Goal: Information Seeking & Learning: Learn about a topic

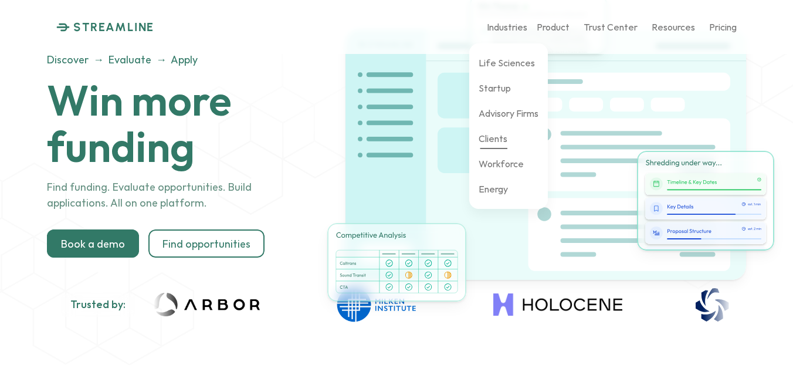
click at [502, 140] on p "Clients" at bounding box center [493, 138] width 29 height 11
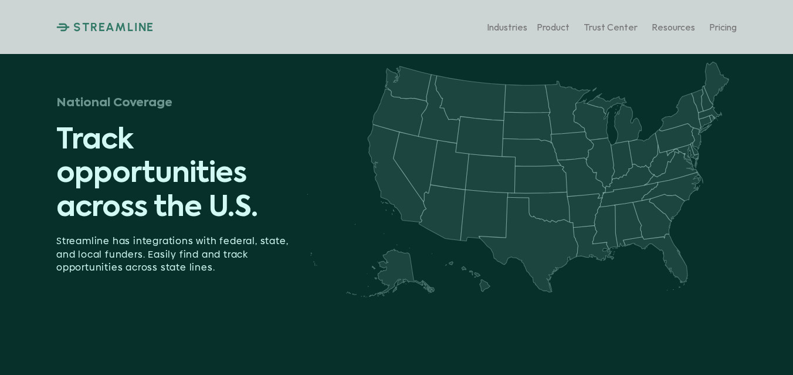
scroll to position [1454, 0]
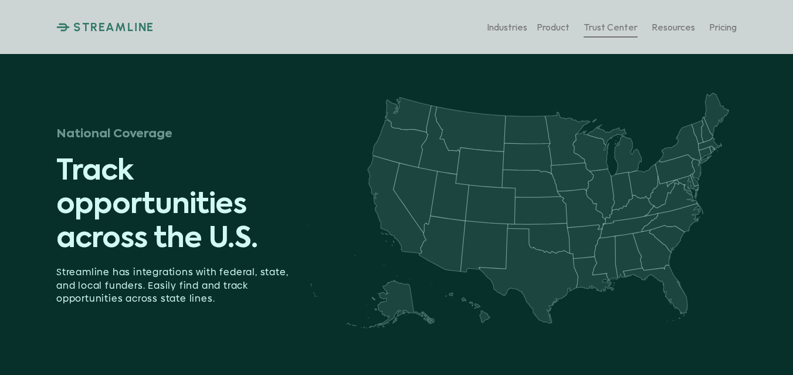
click at [613, 28] on p "Trust Center" at bounding box center [611, 26] width 54 height 11
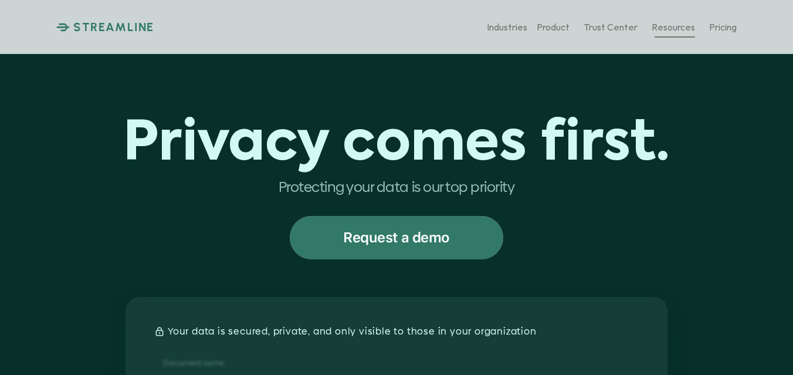
click at [682, 21] on p "Resources" at bounding box center [673, 26] width 43 height 11
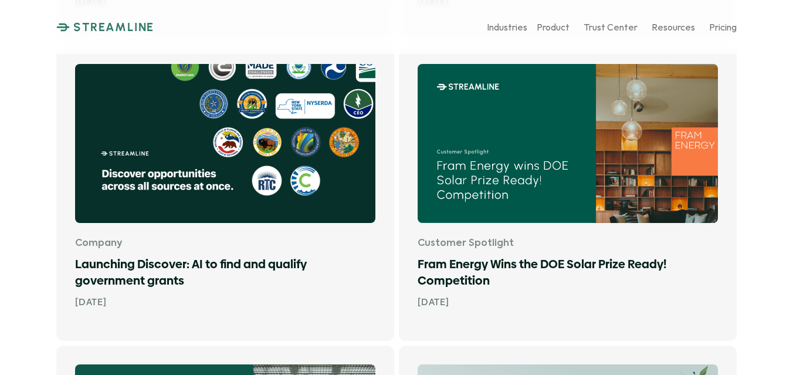
scroll to position [1319, 0]
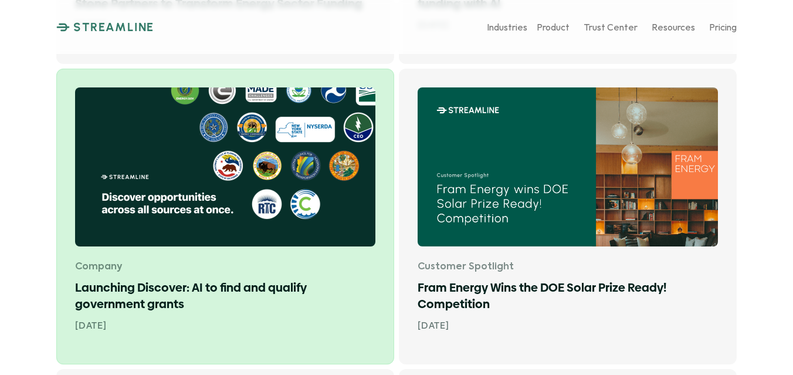
click at [209, 210] on img at bounding box center [225, 166] width 300 height 159
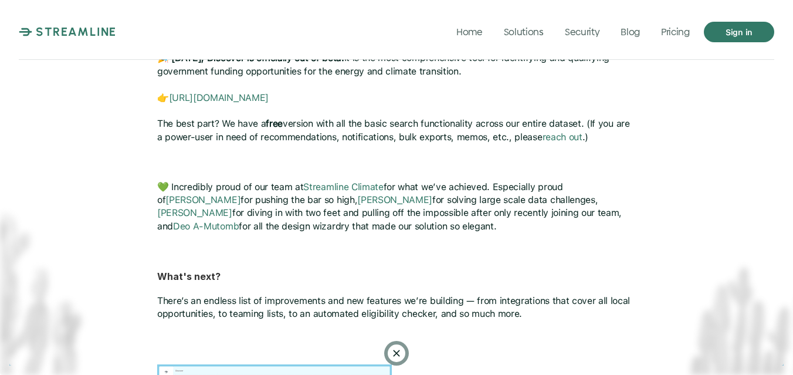
scroll to position [617, 0]
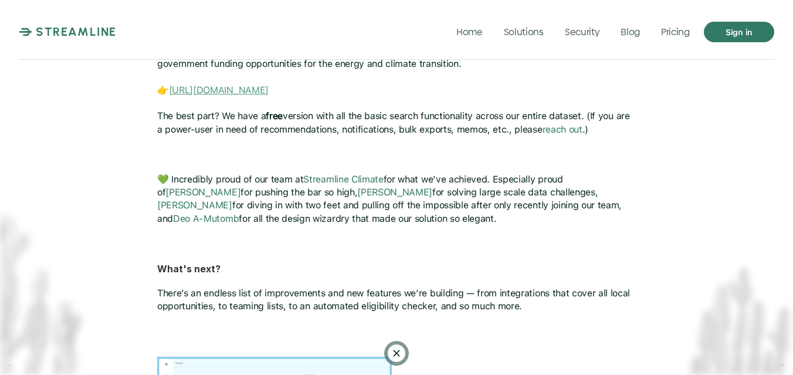
click at [269, 84] on link "[URL][DOMAIN_NAME]" at bounding box center [219, 89] width 100 height 11
click at [140, 171] on div "Launching Discover: AI to find and qualify government grants [DATE] When we fir…" at bounding box center [396, 249] width 793 height 1732
click at [398, 214] on p "💚 Incredibly proud of our team at Streamline Climate for what we’ve achieved. E…" at bounding box center [396, 205] width 479 height 66
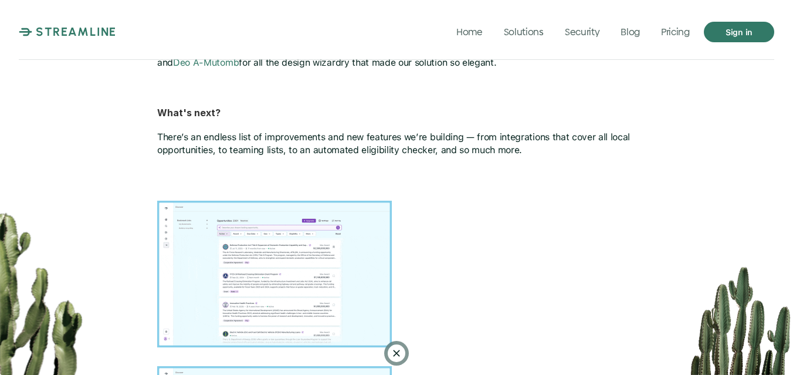
scroll to position [711, 0]
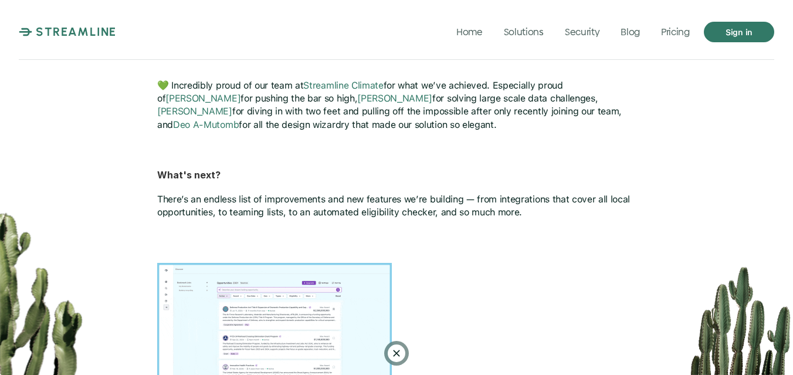
click at [289, 300] on img at bounding box center [274, 336] width 235 height 147
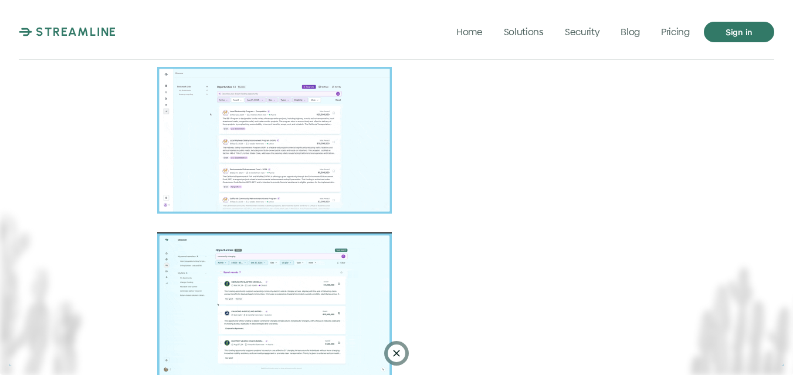
scroll to position [1104, 0]
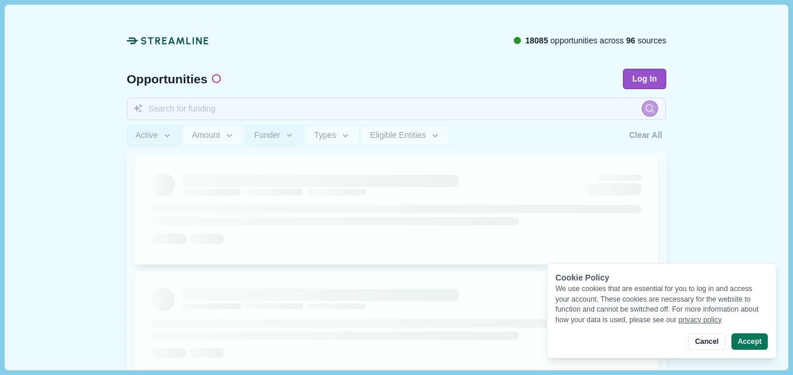
scroll to position [62, 0]
click at [750, 345] on button "Accept" at bounding box center [750, 341] width 36 height 16
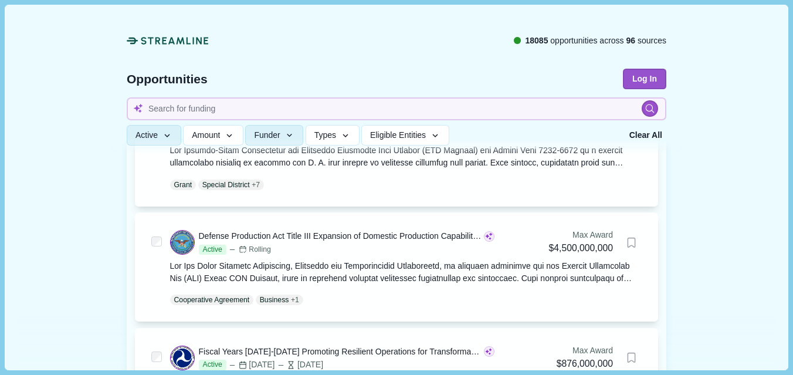
scroll to position [109, 0]
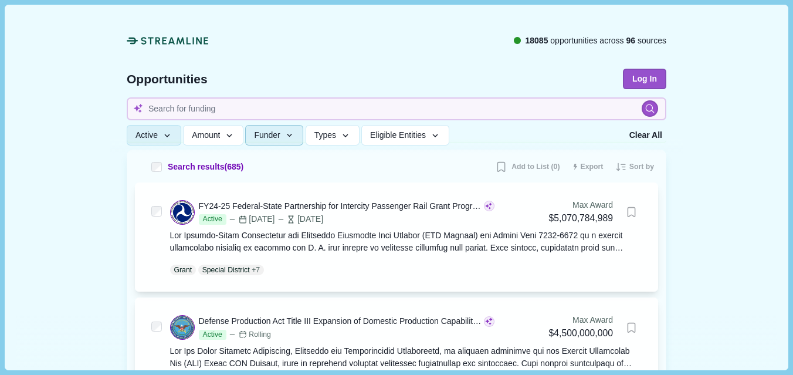
click at [298, 142] on button "Funder" at bounding box center [274, 136] width 58 height 21
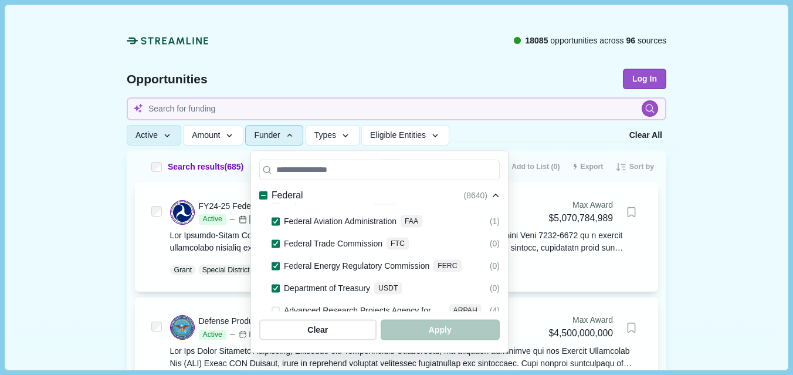
scroll to position [0, 0]
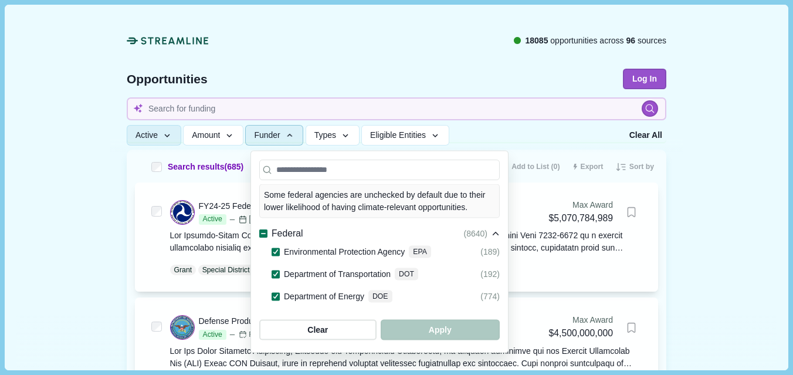
click at [263, 231] on icon at bounding box center [263, 234] width 6 height 6
click at [262, 226] on div "Federal" at bounding box center [280, 233] width 43 height 15
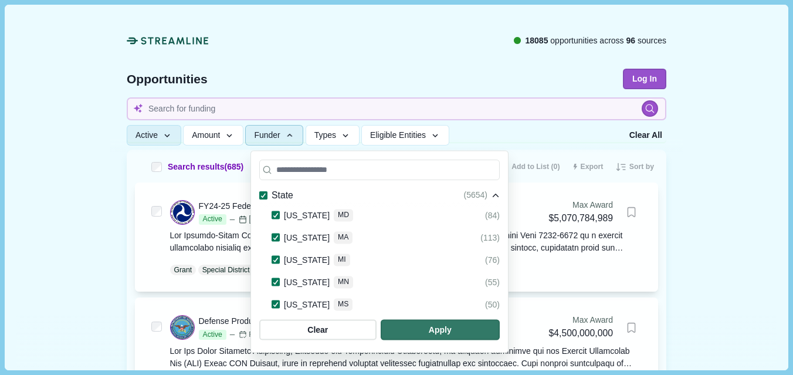
scroll to position [659, 0]
click at [277, 304] on icon at bounding box center [276, 306] width 6 height 5
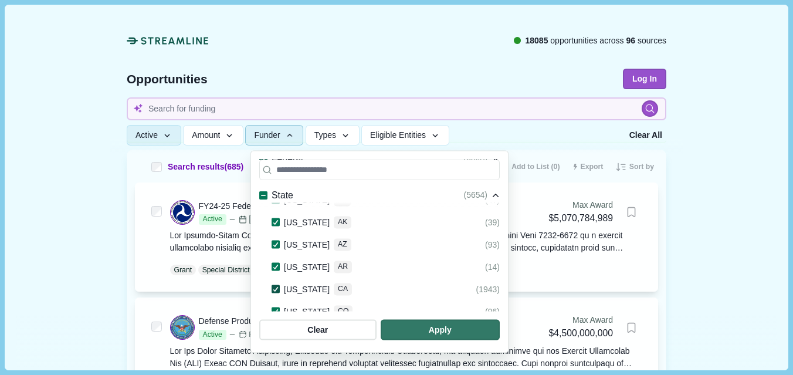
scroll to position [67, 0]
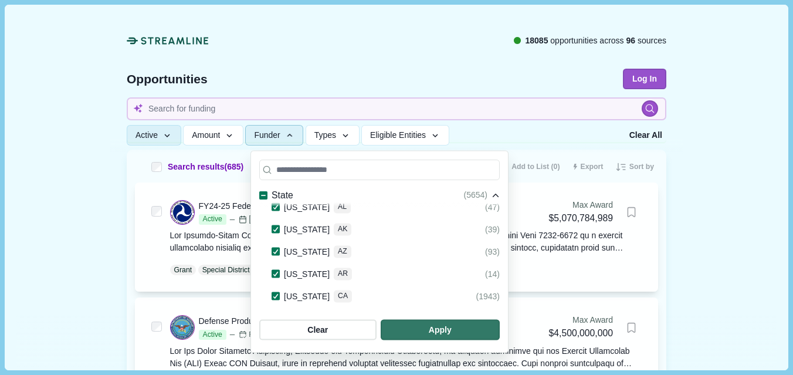
click at [262, 197] on icon at bounding box center [263, 195] width 6 height 6
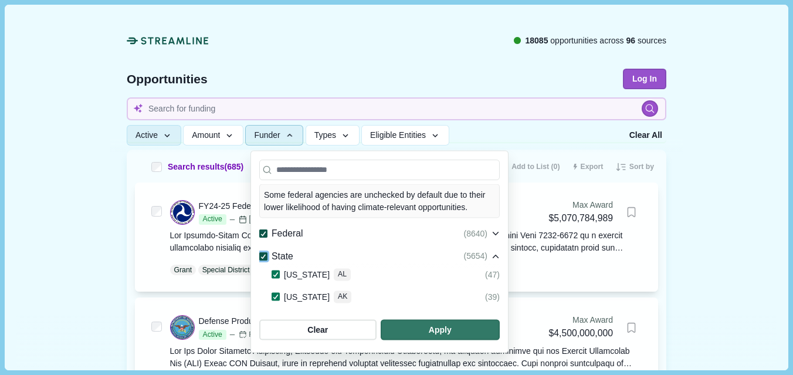
click at [263, 252] on span at bounding box center [263, 256] width 8 height 8
click at [263, 232] on polyline at bounding box center [263, 234] width 5 height 4
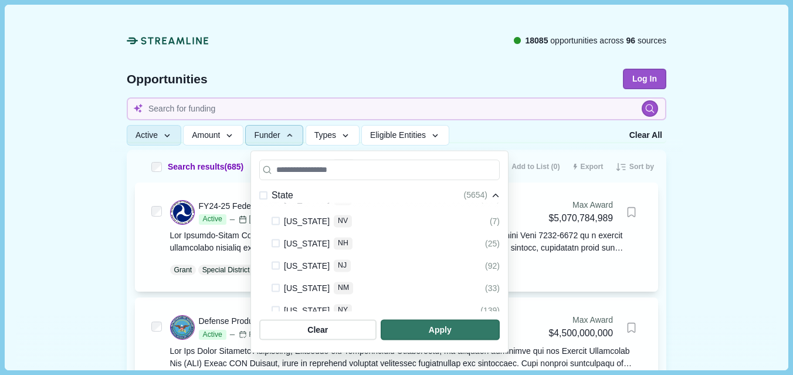
scroll to position [649, 0]
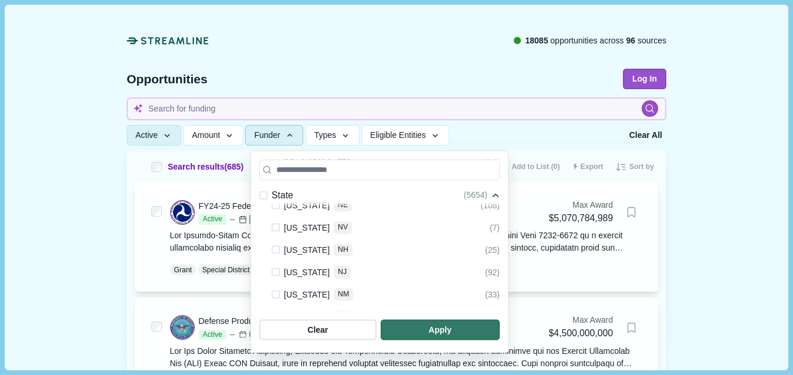
click at [276, 224] on span at bounding box center [276, 228] width 8 height 8
click at [497, 331] on span "button" at bounding box center [440, 329] width 113 height 19
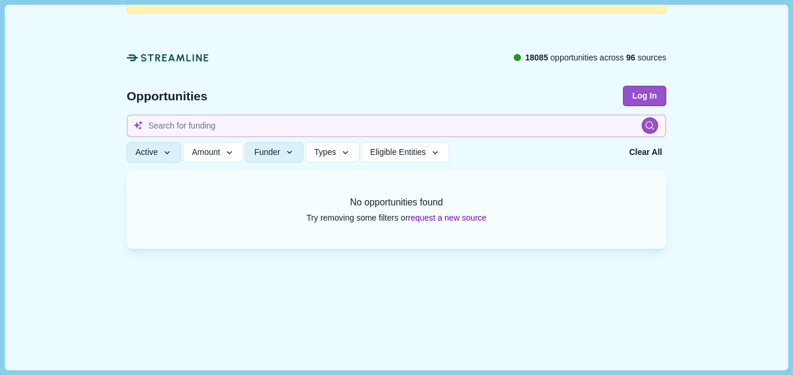
scroll to position [39, 0]
click at [288, 153] on button "Funder" at bounding box center [274, 152] width 58 height 21
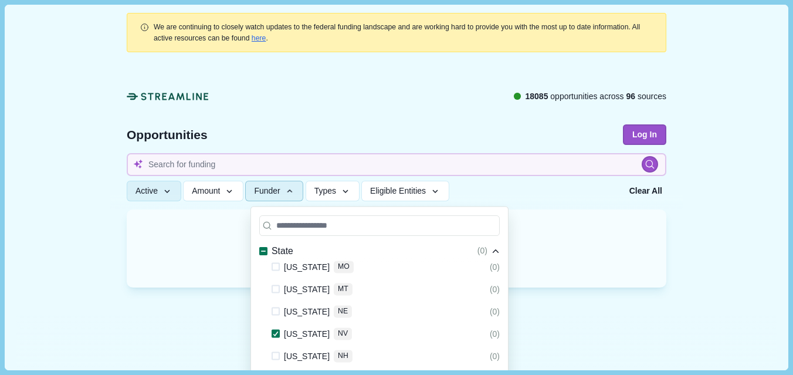
scroll to position [591, 0]
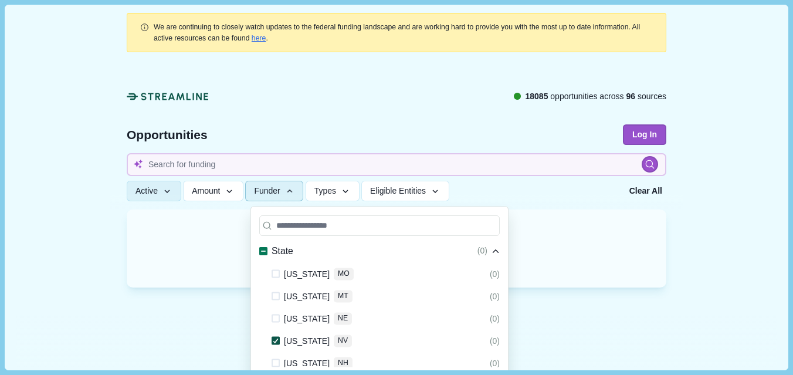
click at [275, 338] on icon at bounding box center [276, 340] width 6 height 5
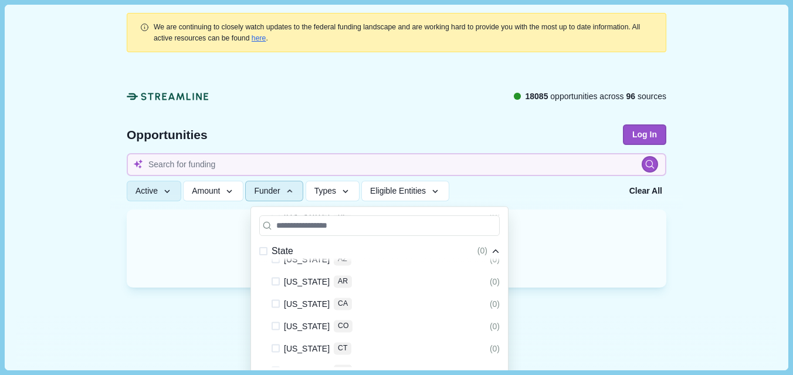
scroll to position [0, 0]
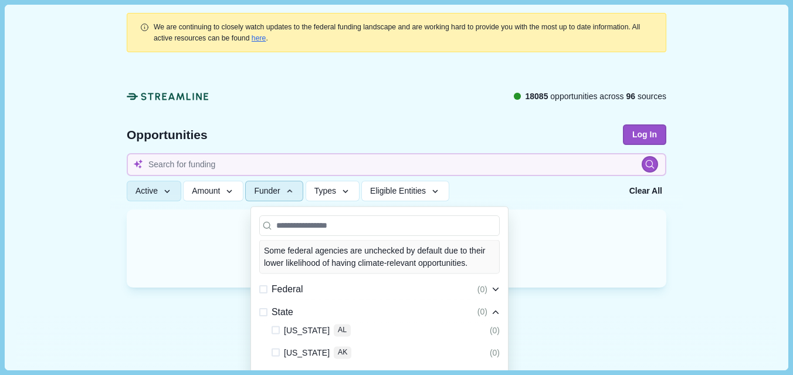
click at [265, 307] on span at bounding box center [263, 311] width 8 height 8
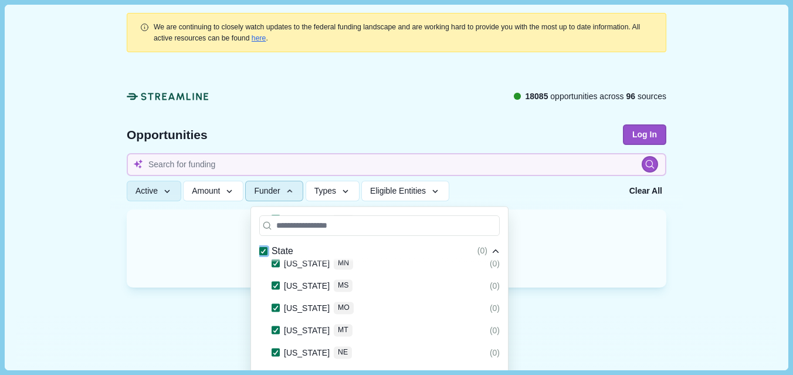
scroll to position [39, 0]
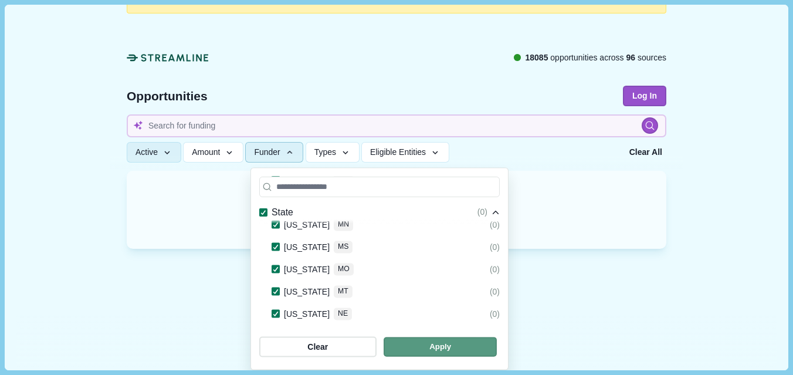
click at [497, 344] on span "button" at bounding box center [440, 346] width 113 height 19
